Goal: Task Accomplishment & Management: Manage account settings

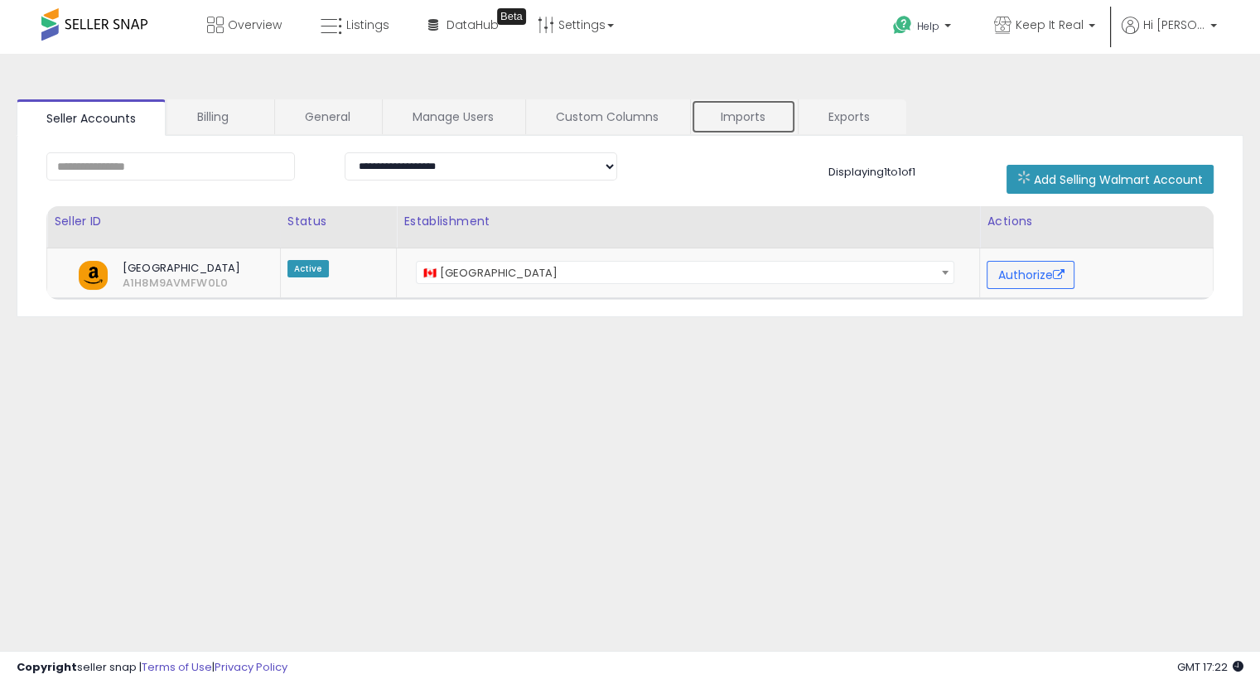
click at [739, 112] on link "Imports" at bounding box center [743, 116] width 105 height 35
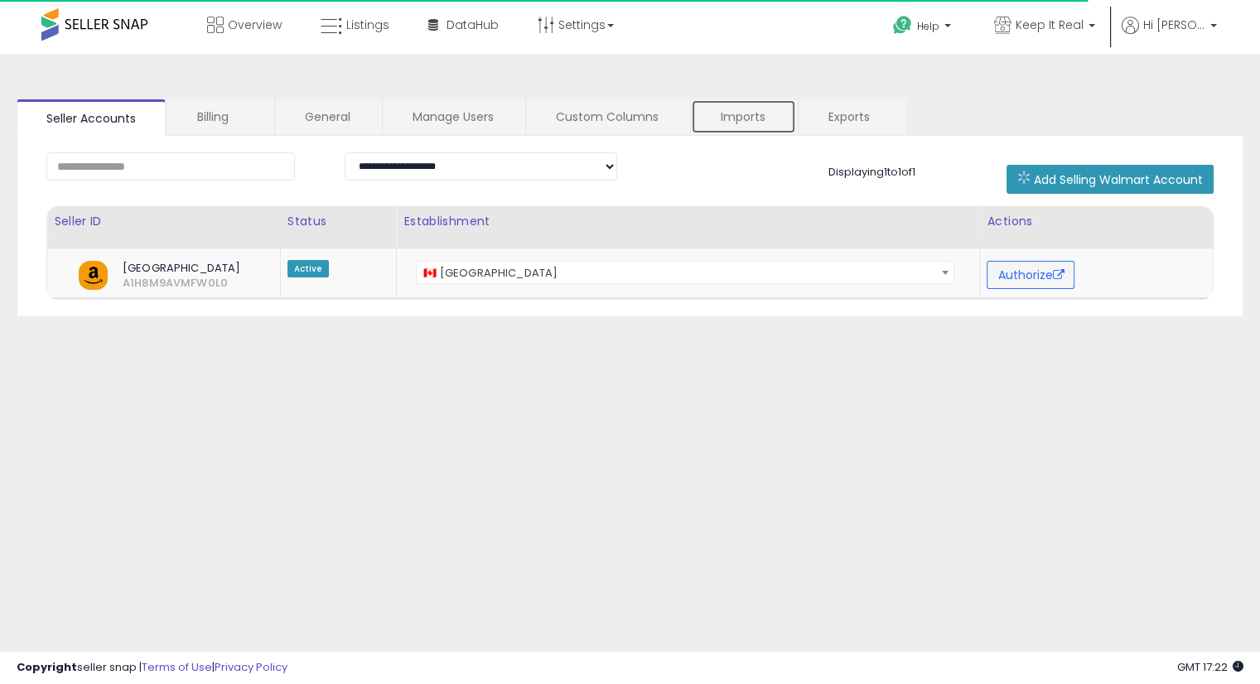
click at [755, 117] on link "Imports" at bounding box center [743, 116] width 105 height 35
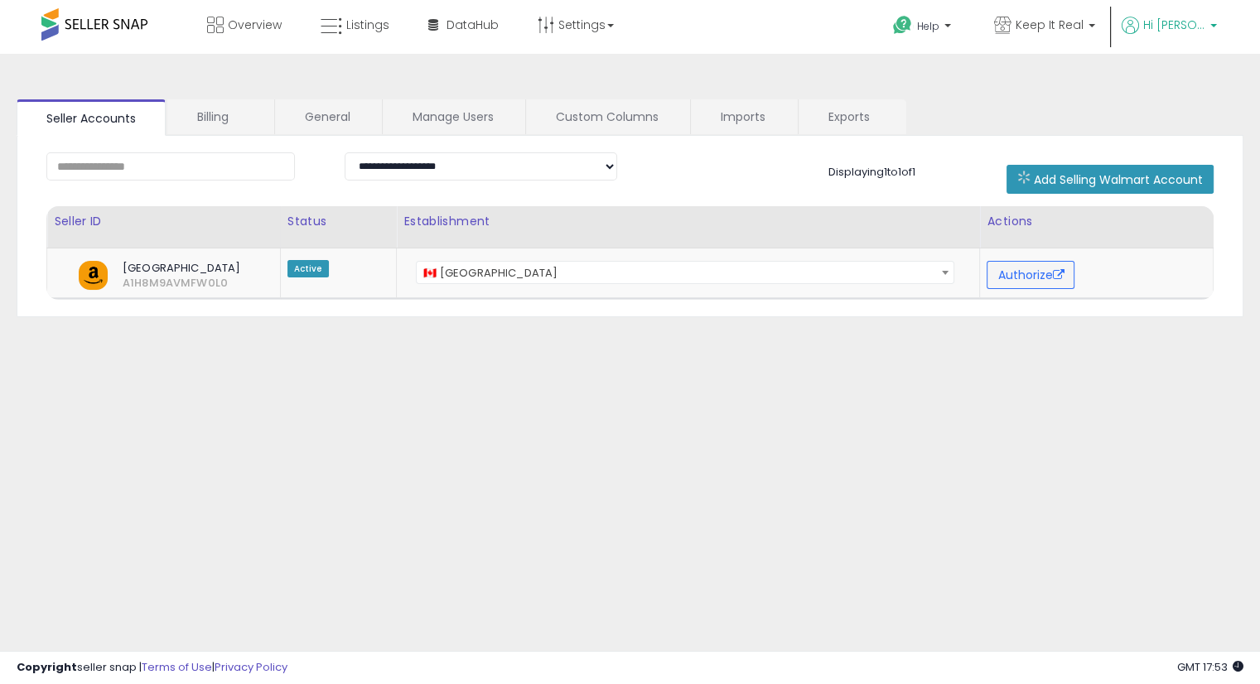
click at [1193, 24] on span "Hi [PERSON_NAME]" at bounding box center [1174, 25] width 62 height 17
click at [1170, 80] on li "Account" at bounding box center [1179, 89] width 69 height 41
click at [1173, 90] on link "Account" at bounding box center [1179, 88] width 44 height 16
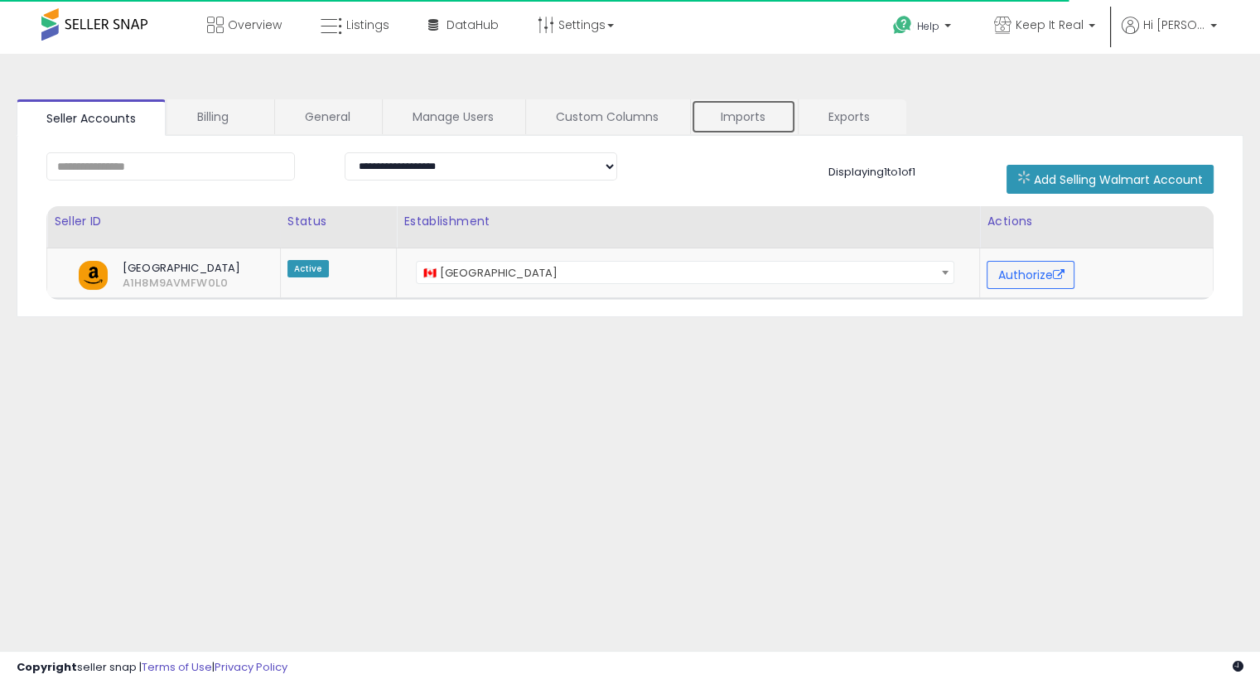
click at [733, 120] on link "Imports" at bounding box center [743, 116] width 105 height 35
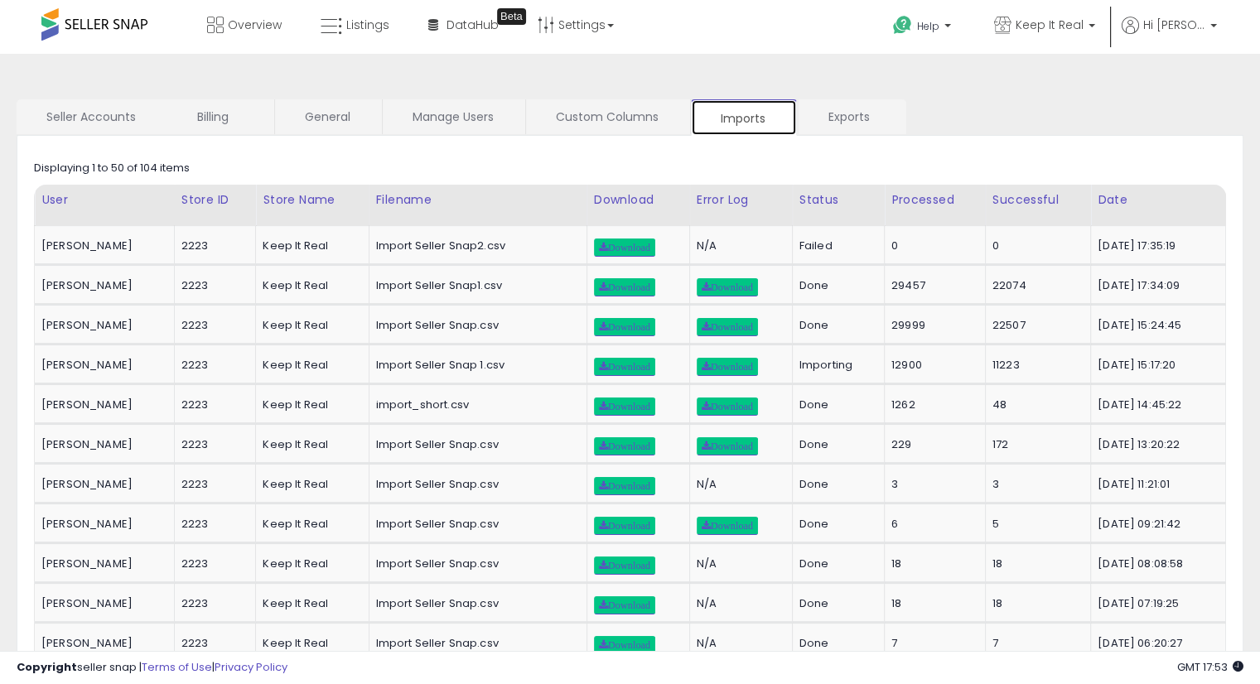
click at [735, 113] on link "Imports" at bounding box center [744, 117] width 106 height 36
